Goal: Register for event/course

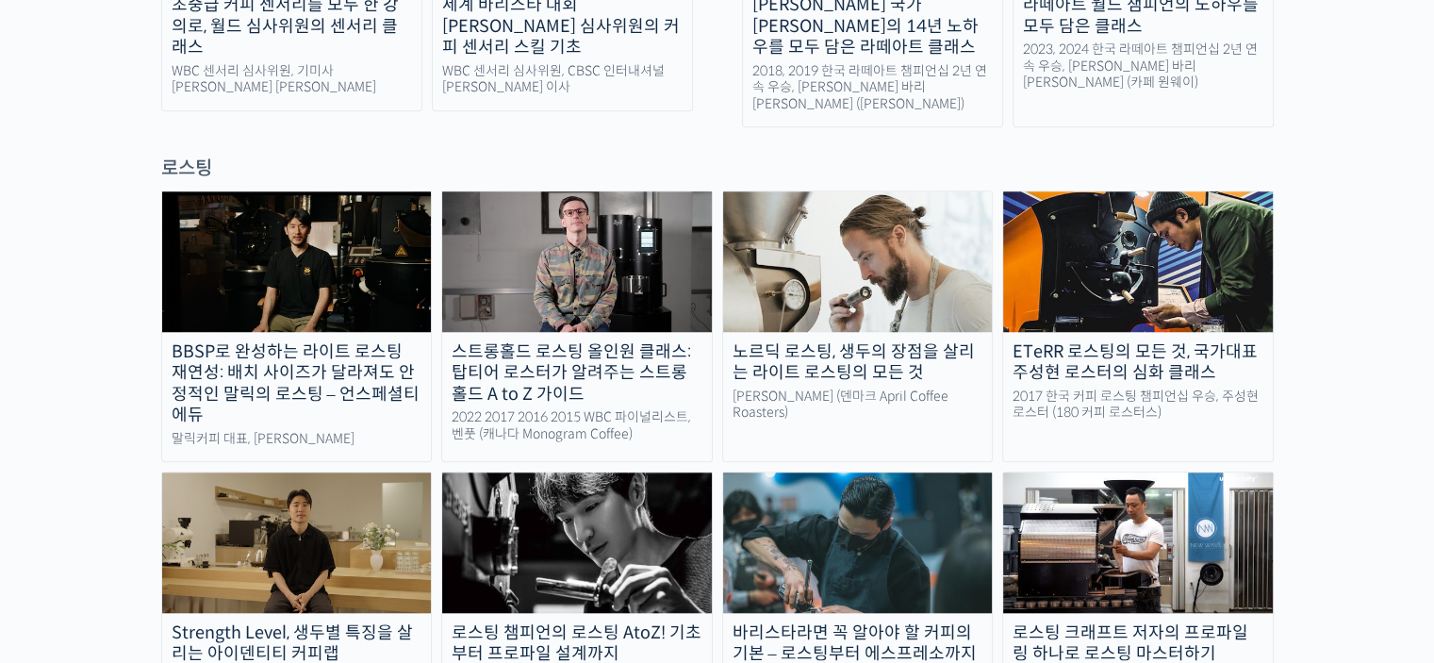
scroll to position [1320, 0]
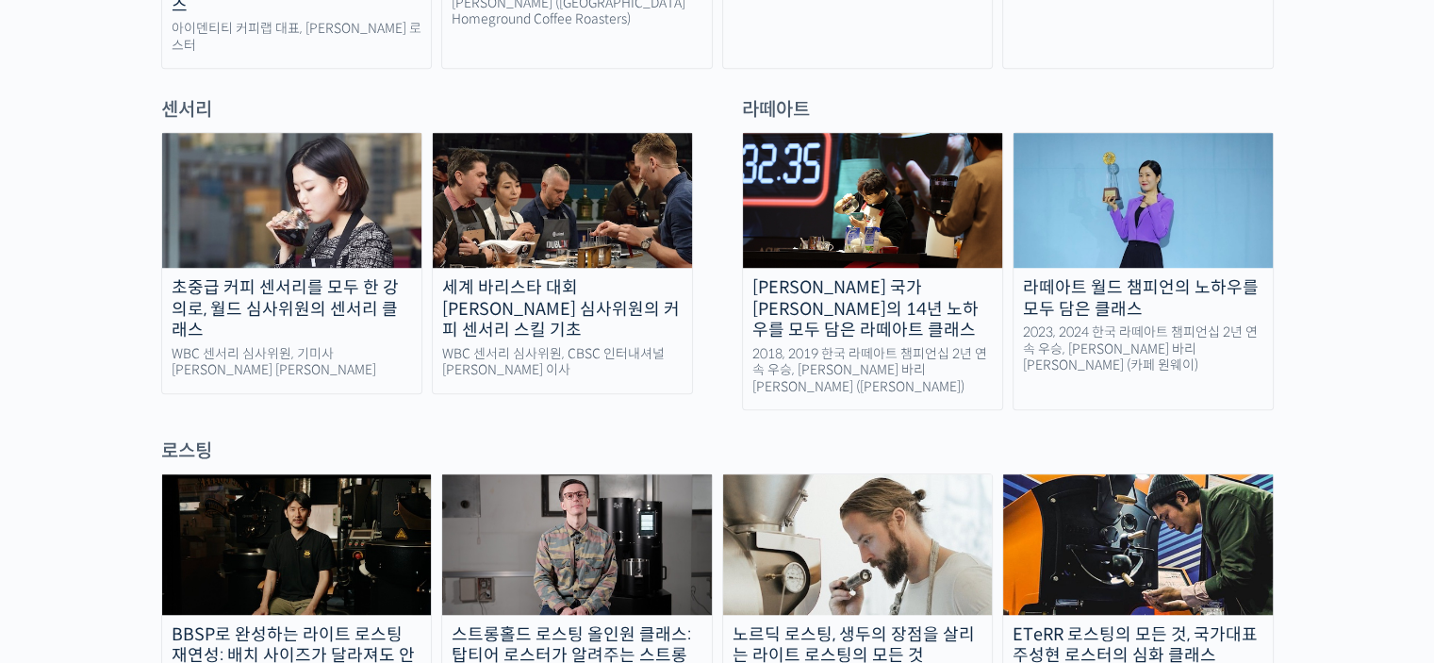
click at [570, 188] on img at bounding box center [562, 200] width 259 height 135
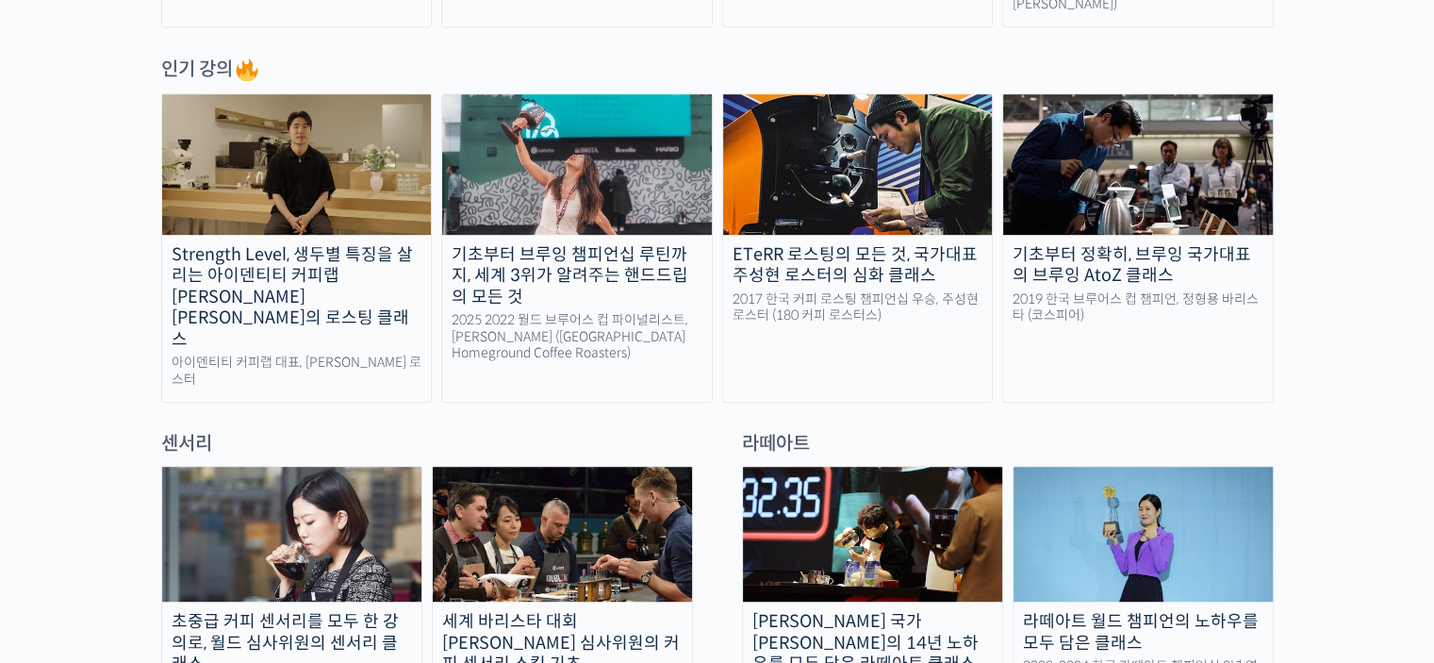
scroll to position [1132, 0]
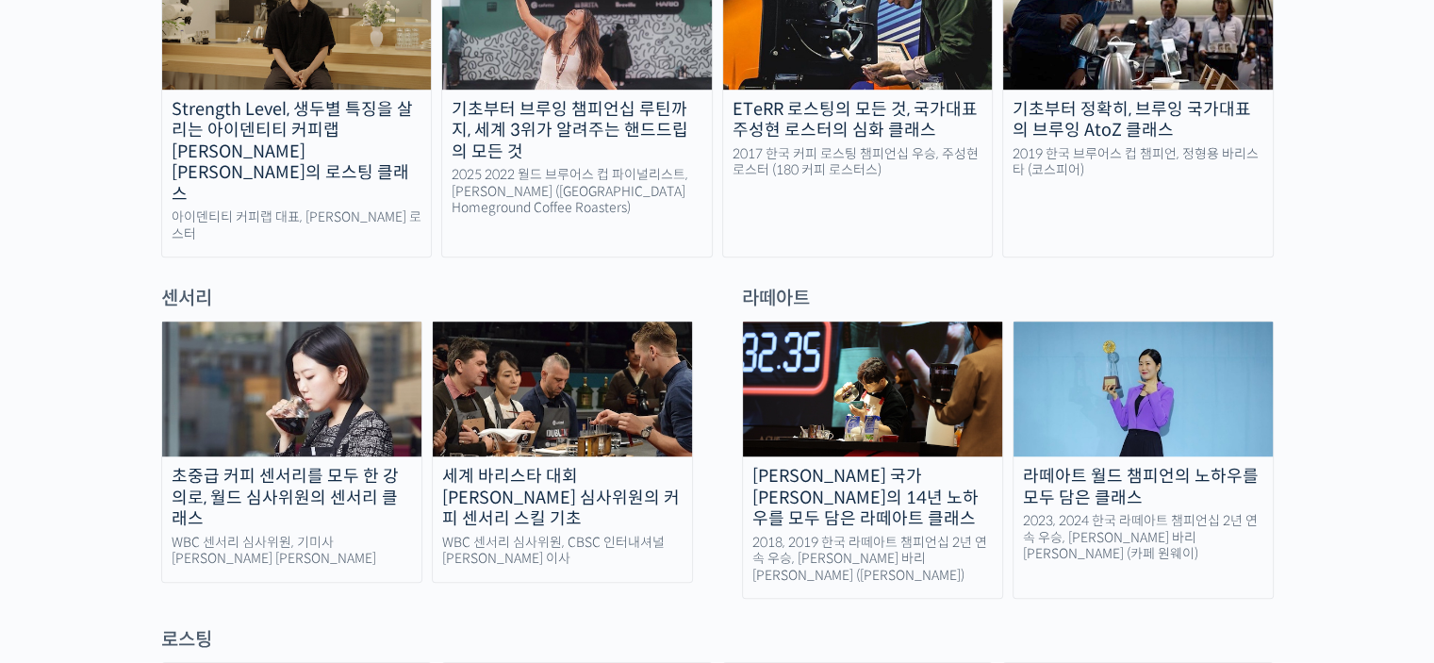
click at [313, 330] on img at bounding box center [291, 389] width 259 height 135
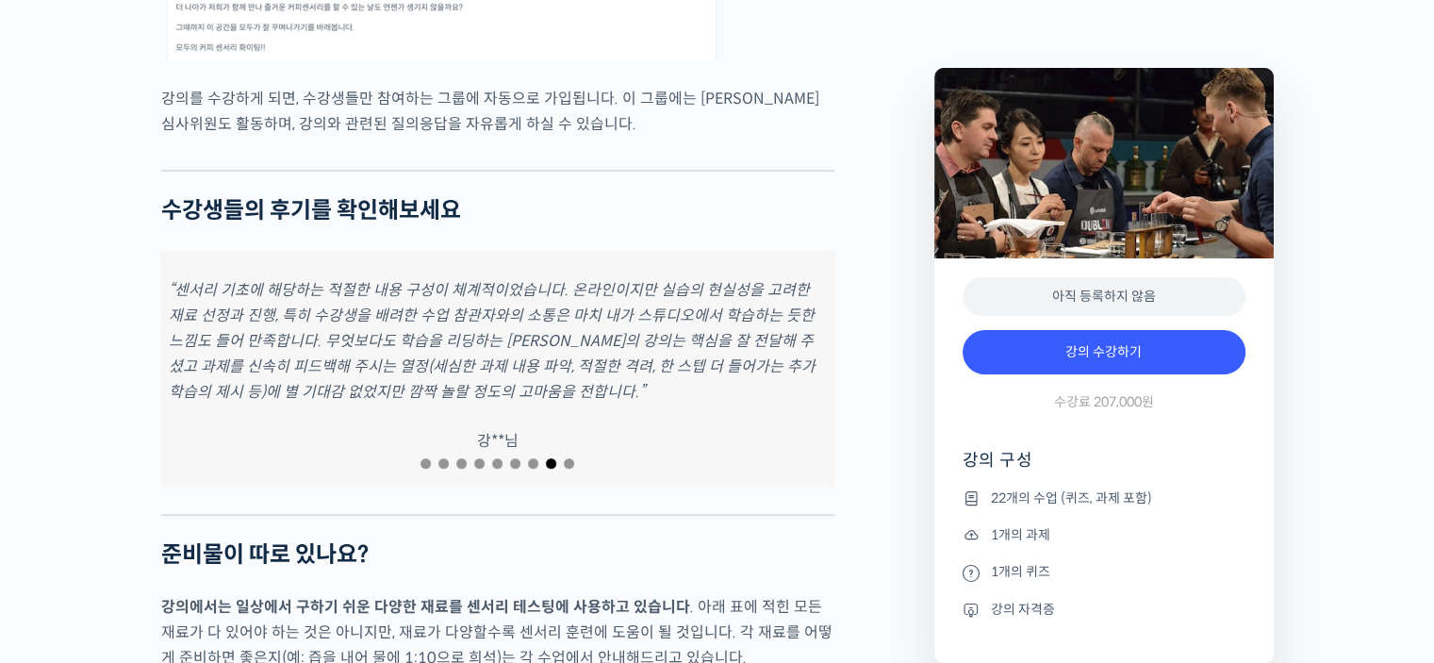
scroll to position [8064, 0]
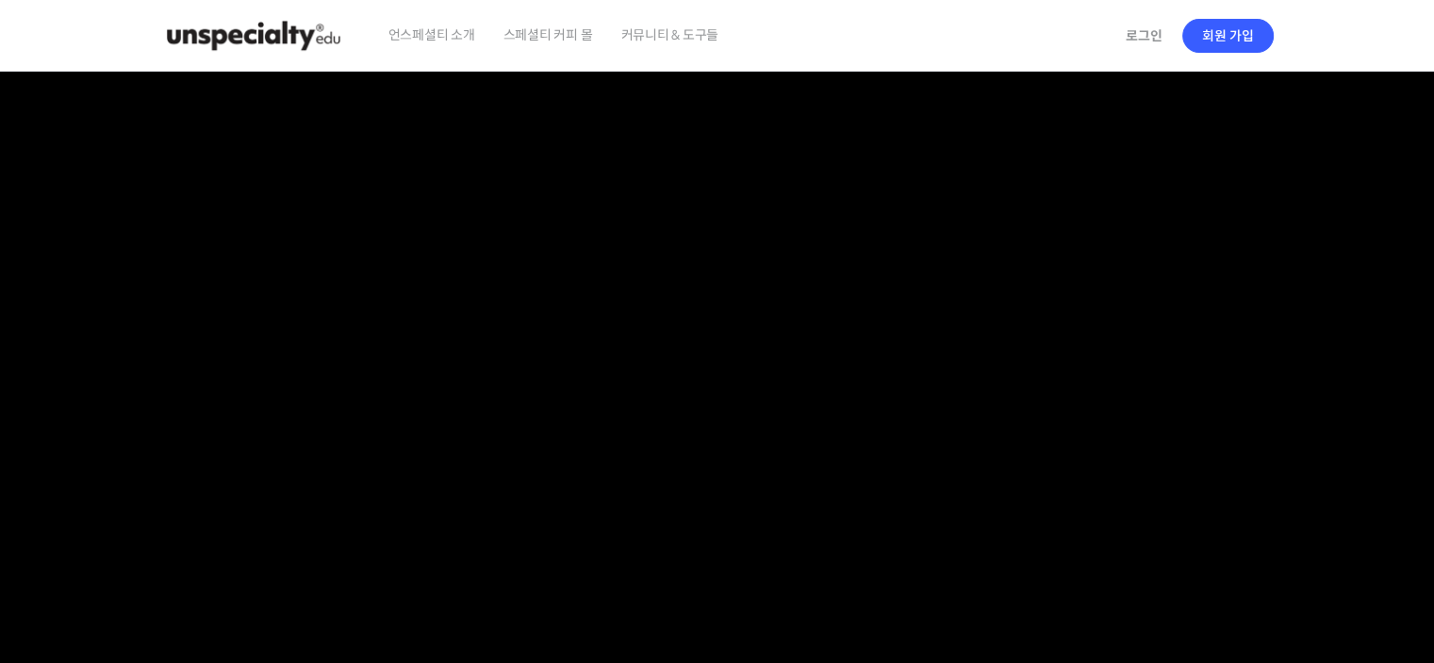
checkbox input "true"
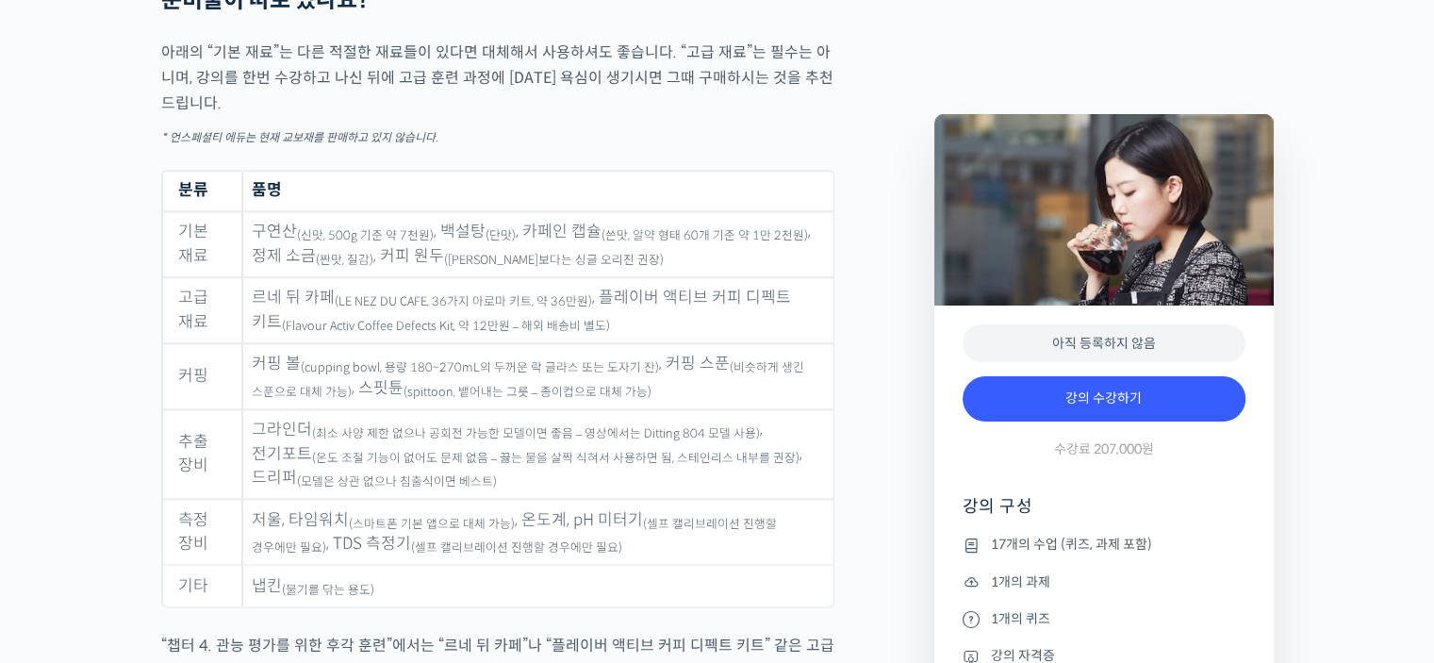
scroll to position [9382, 0]
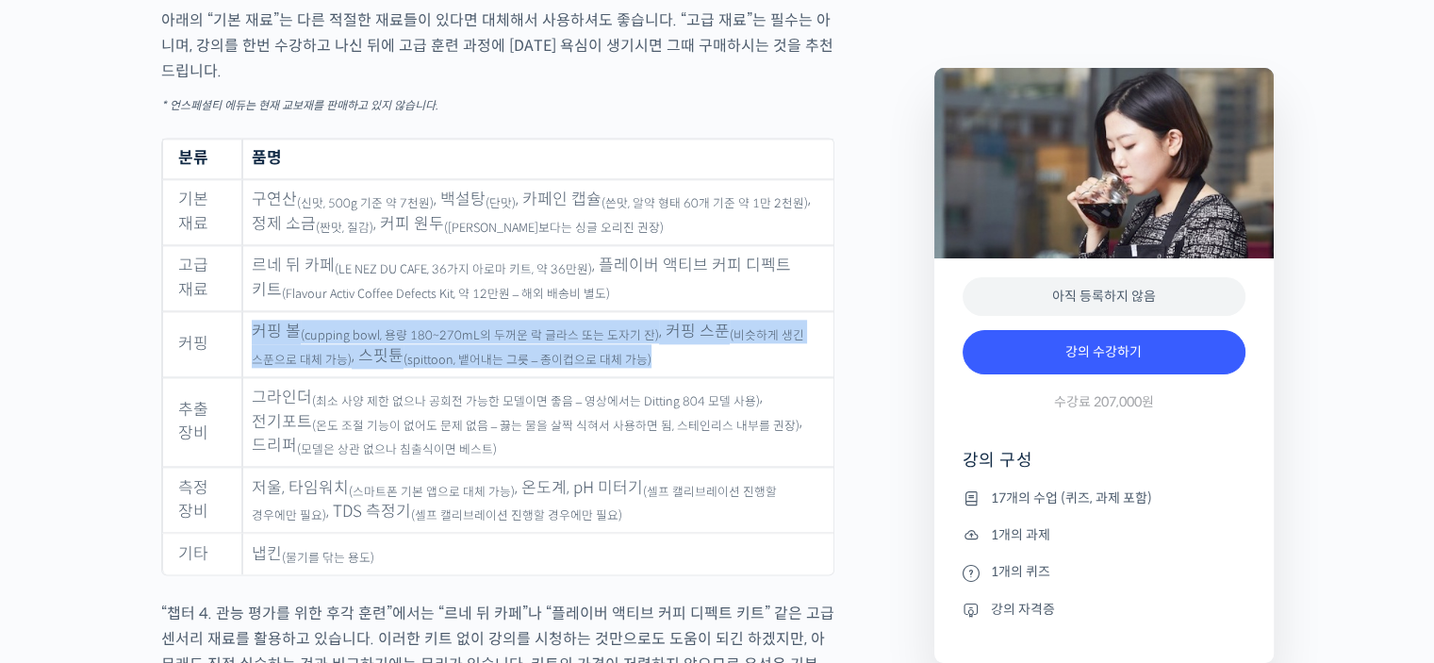
drag, startPoint x: 249, startPoint y: 340, endPoint x: 670, endPoint y: 369, distance: 422.5
click at [670, 369] on td "커핑 볼 (cupping bowl, 용량 180~270mL의 두꺼운 락 글라스 또는 도자기 잔) , 커핑 스푼 (비슷하게 생긴 스푼으로 대체 …" at bounding box center [537, 344] width 590 height 66
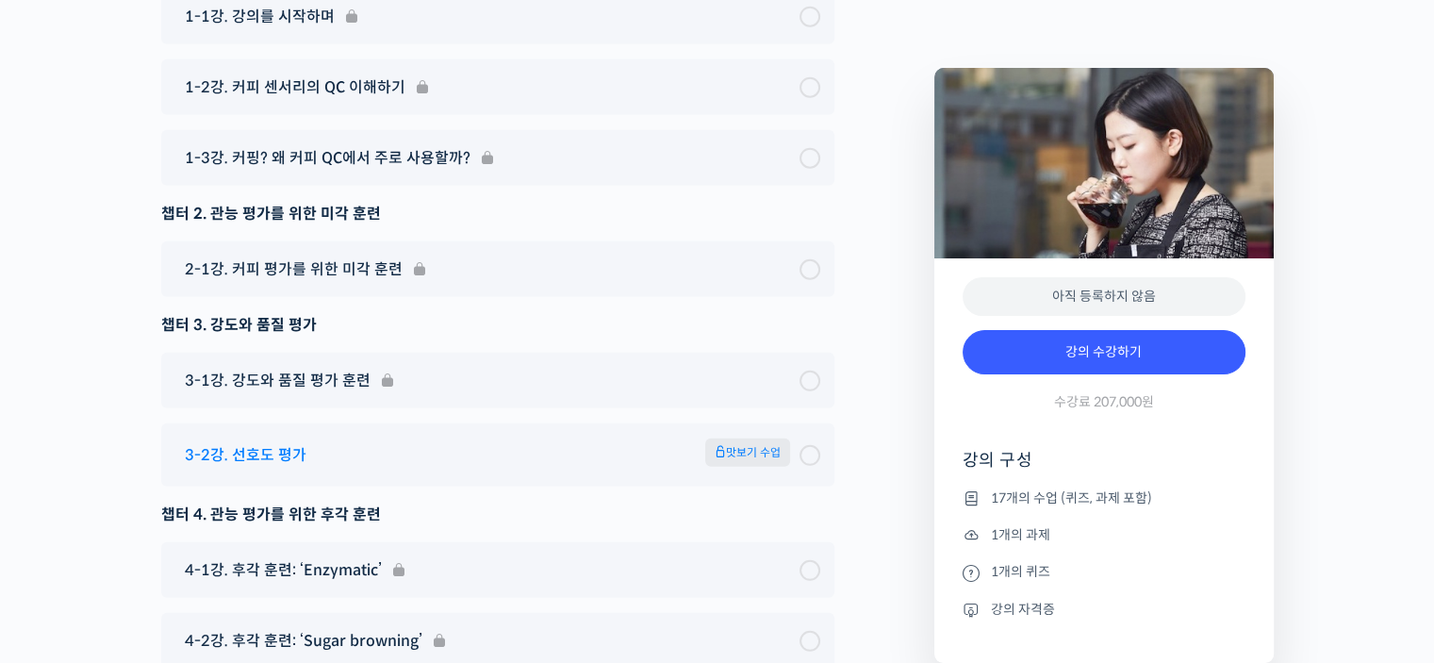
scroll to position [12399, 0]
